Goal: Information Seeking & Learning: Understand process/instructions

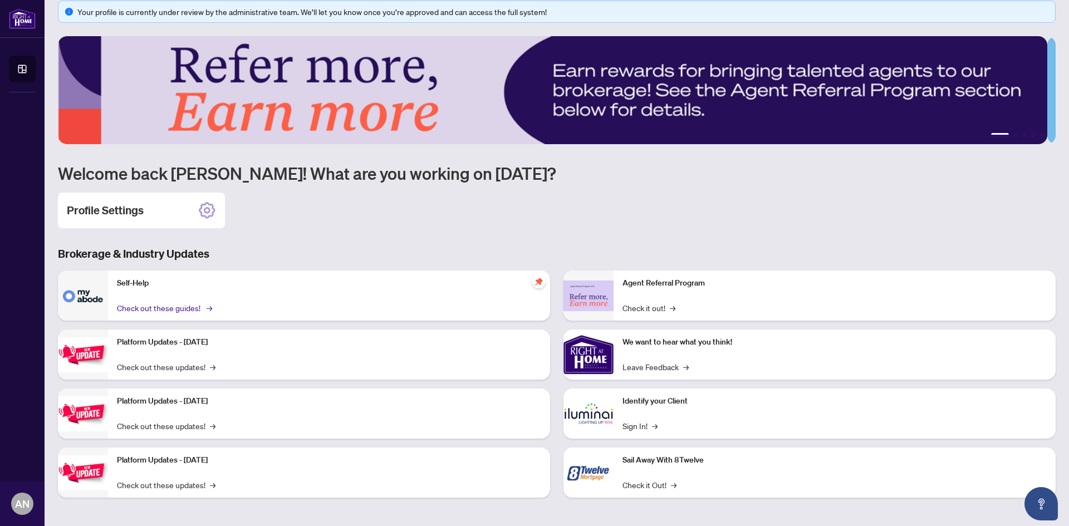
scroll to position [14, 0]
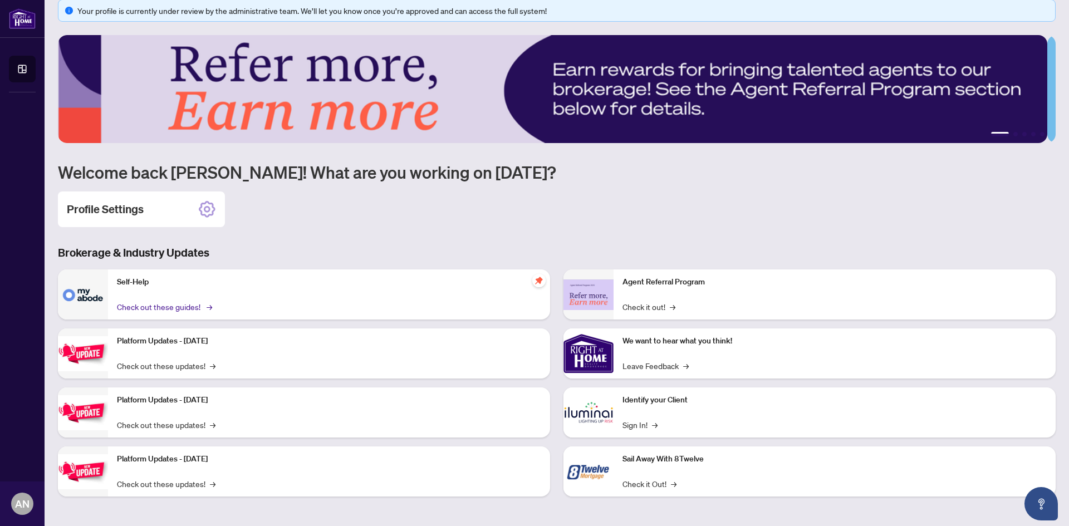
click at [206, 306] on span "→" at bounding box center [209, 307] width 6 height 12
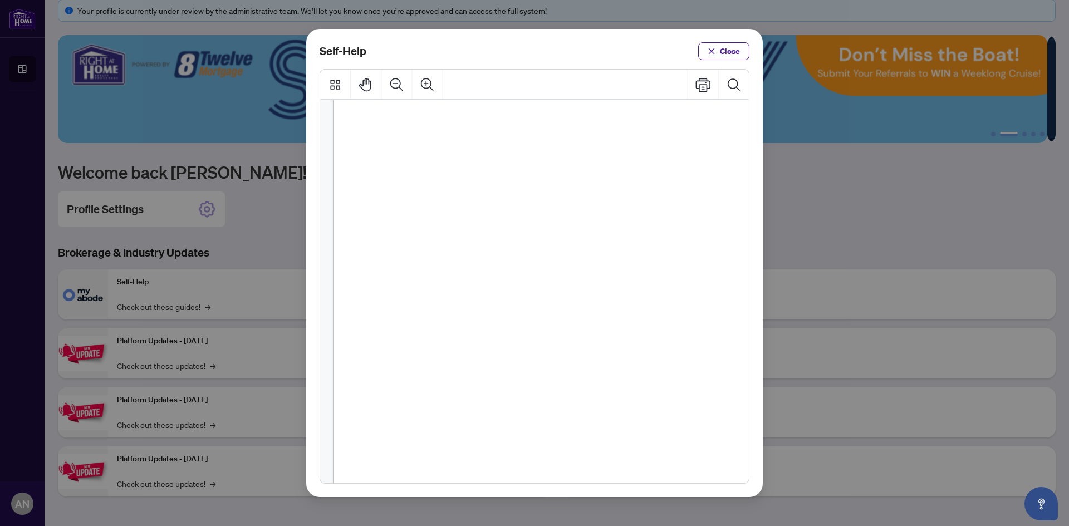
scroll to position [0, 0]
click at [561, 178] on span "PDF" at bounding box center [560, 180] width 15 height 11
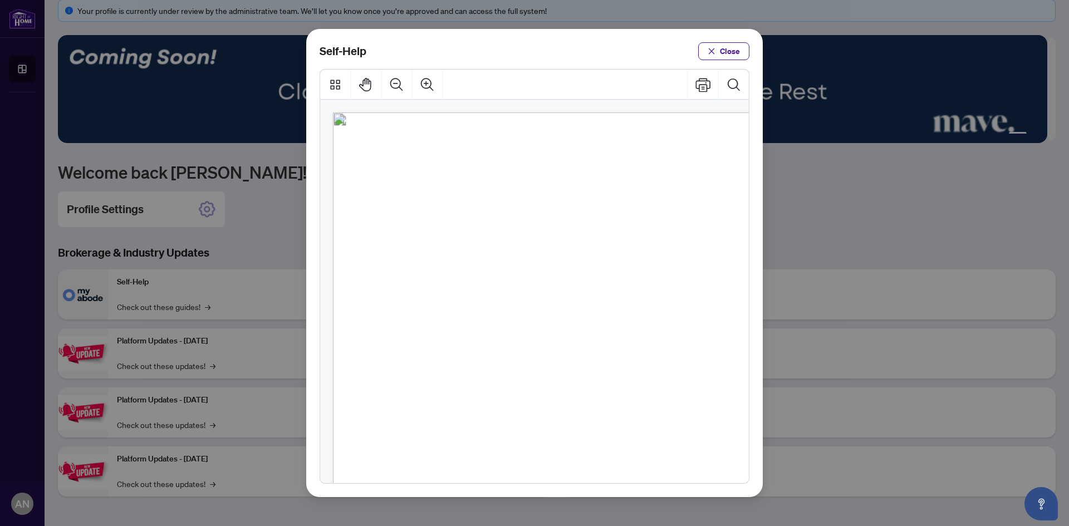
click at [549, 210] on span "PDF" at bounding box center [548, 209] width 15 height 11
drag, startPoint x: 441, startPoint y: 238, endPoint x: 583, endPoint y: 239, distance: 141.9
click at [537, 239] on span "How to Delete a Draft Transaction (" at bounding box center [474, 238] width 125 height 11
click at [586, 239] on span ")" at bounding box center [584, 238] width 2 height 11
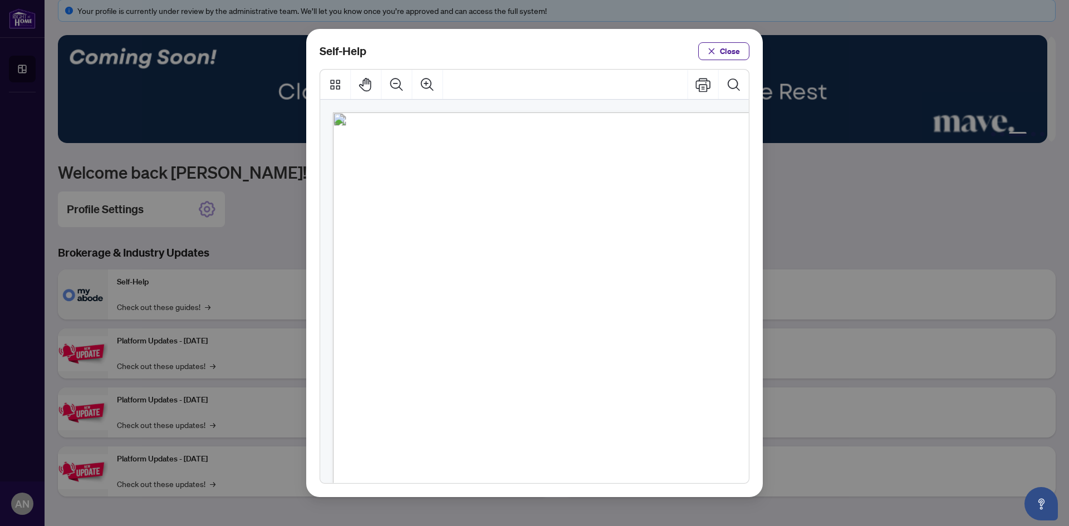
click at [578, 239] on span "PDF" at bounding box center [574, 238] width 15 height 11
click at [337, 84] on icon "Thumbnails" at bounding box center [335, 84] width 15 height 15
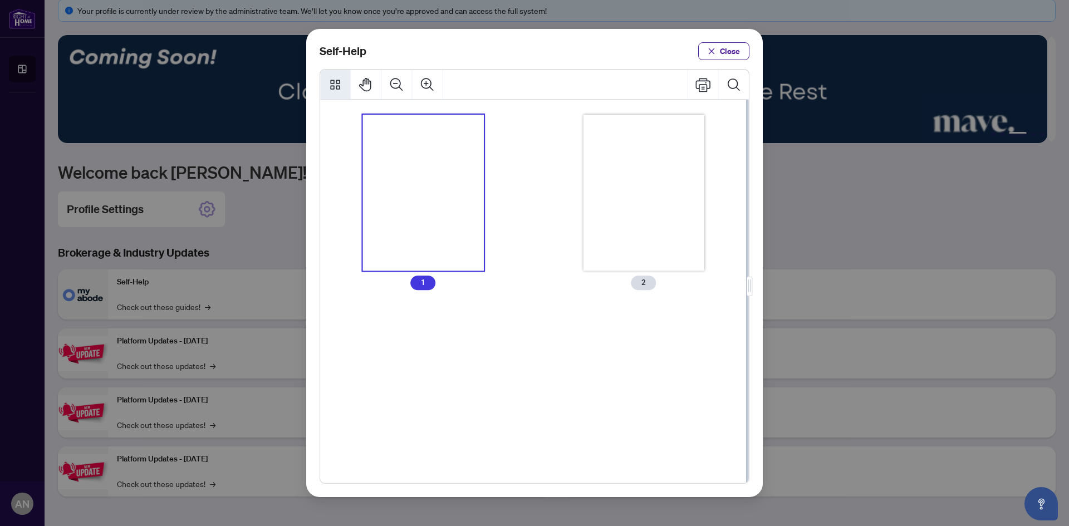
click at [337, 84] on icon "Thumbnails" at bounding box center [335, 84] width 15 height 15
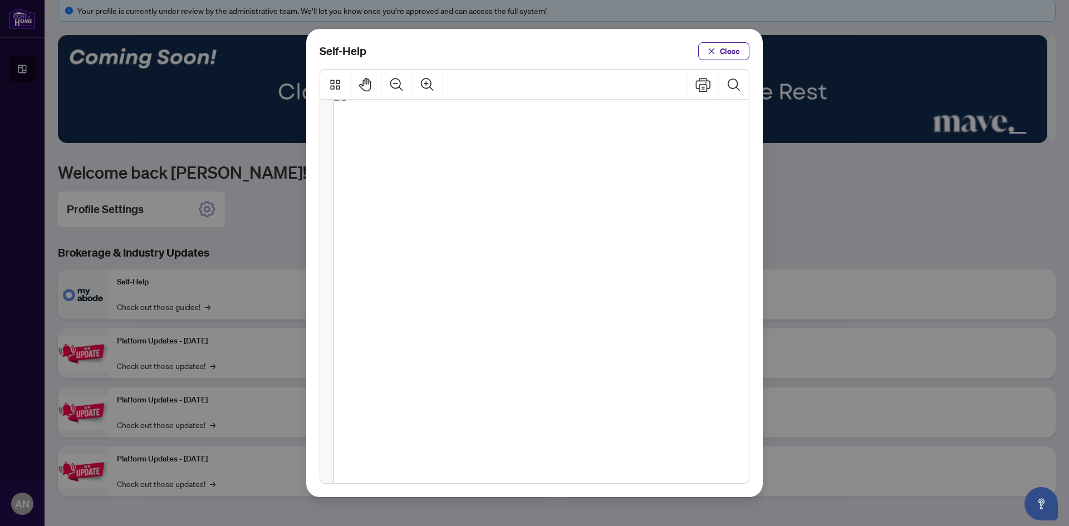
scroll to position [685, 0]
click at [536, 265] on span "PDF" at bounding box center [534, 263] width 15 height 11
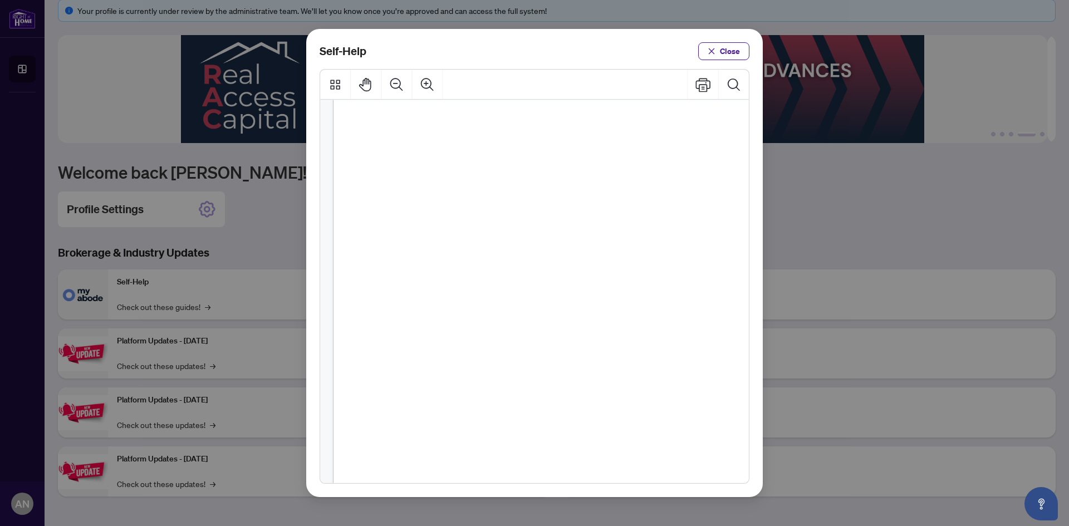
click at [585, 234] on span "How to View and Restore Archived Documents (" at bounding box center [498, 235] width 173 height 11
click at [613, 208] on span "How to View and Complete Pending File Requirements (" at bounding box center [512, 206] width 201 height 11
click at [546, 249] on span "PDF" at bounding box center [546, 245] width 15 height 11
click at [570, 221] on span "PDF" at bounding box center [567, 217] width 15 height 11
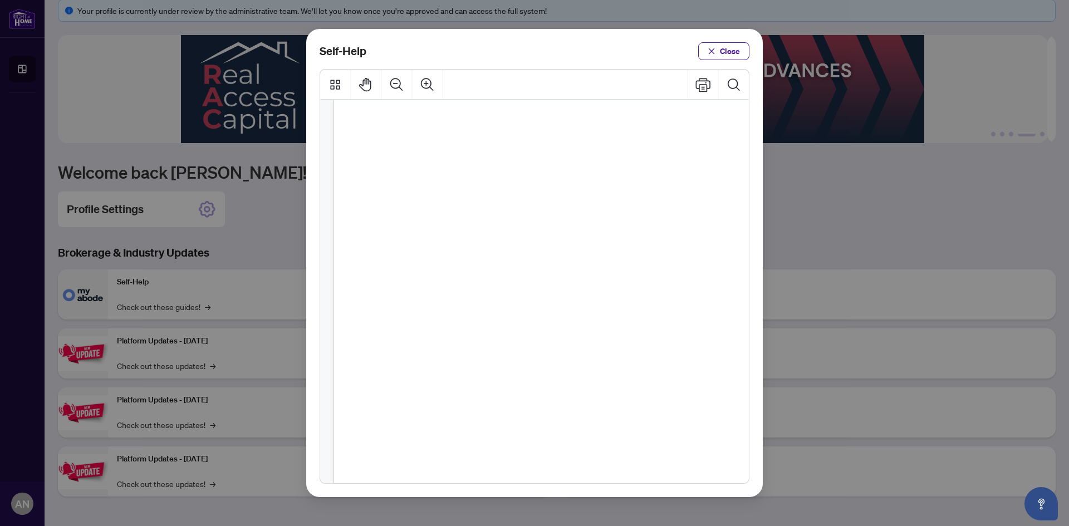
click at [572, 198] on ul "● How to Submit a Listing Cancellation ( PDF ) ● How to Submit a Listing Suspen…" at bounding box center [539, 260] width 278 height 269
click at [579, 193] on span "PDF" at bounding box center [579, 189] width 15 height 11
click at [587, 222] on span "PDF" at bounding box center [583, 223] width 15 height 11
click at [589, 197] on span "PDF" at bounding box center [587, 194] width 15 height 11
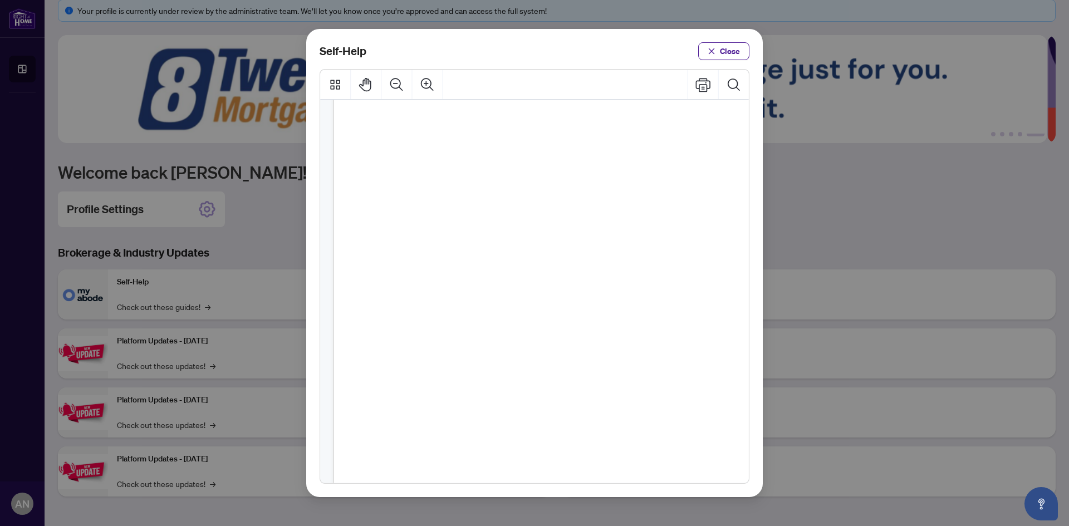
scroll to position [72, 0]
drag, startPoint x: 469, startPoint y: 271, endPoint x: 555, endPoint y: 271, distance: 86.8
click at [550, 271] on span "How to Input Referral Commission (" at bounding box center [480, 270] width 137 height 11
drag, startPoint x: 447, startPoint y: 245, endPoint x: 489, endPoint y: 245, distance: 41.2
click at [489, 245] on span "How to Input Commission (" at bounding box center [465, 242] width 106 height 11
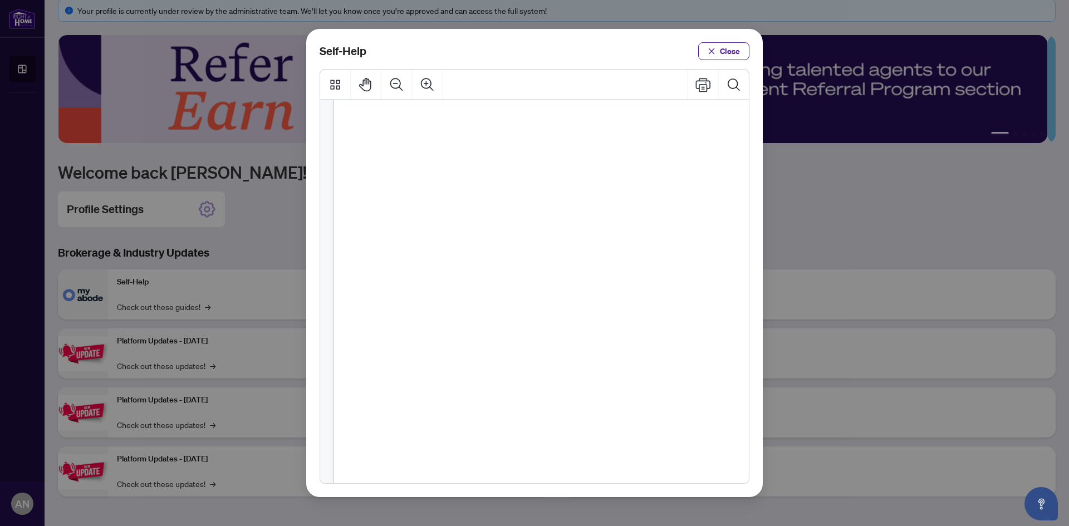
scroll to position [0, 0]
click at [731, 52] on span "Close" at bounding box center [730, 51] width 20 height 18
